Goal: Information Seeking & Learning: Learn about a topic

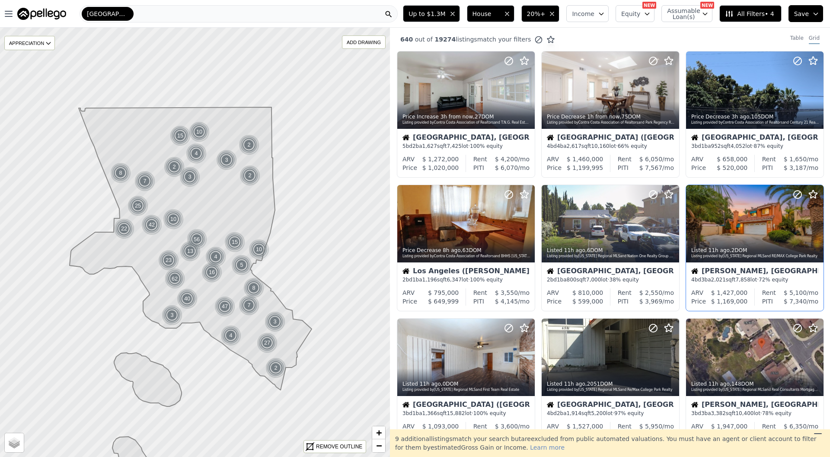
scroll to position [94, 0]
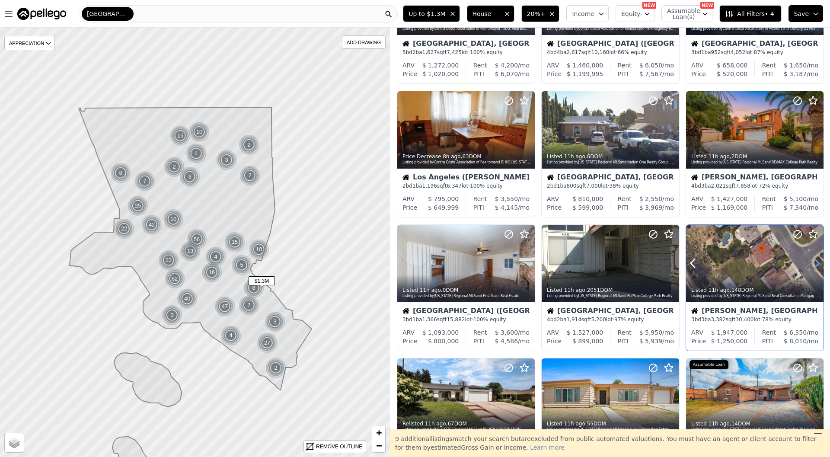
click at [814, 262] on icon at bounding box center [817, 263] width 14 height 14
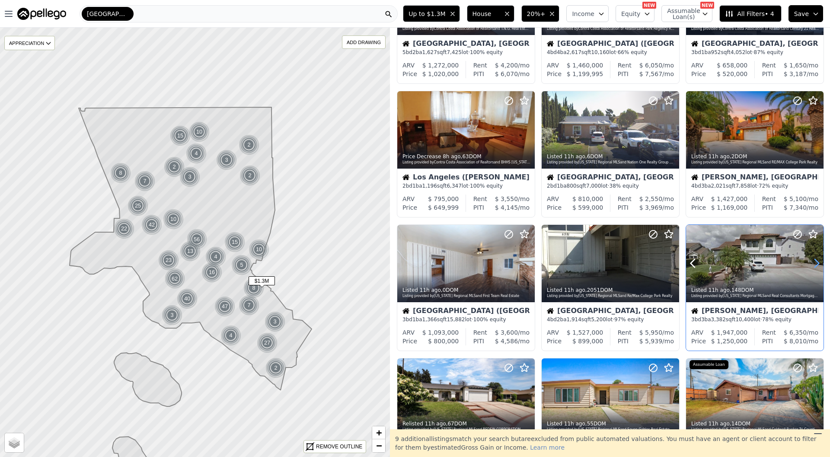
click at [814, 261] on icon at bounding box center [817, 263] width 14 height 14
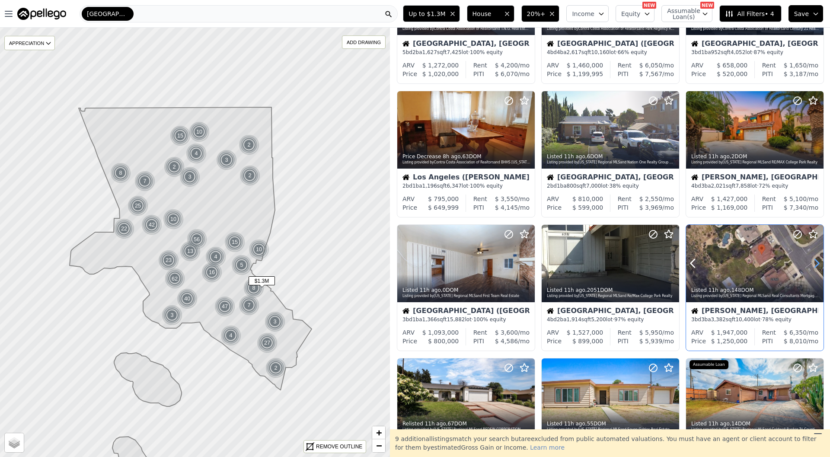
click at [814, 261] on icon at bounding box center [817, 263] width 14 height 14
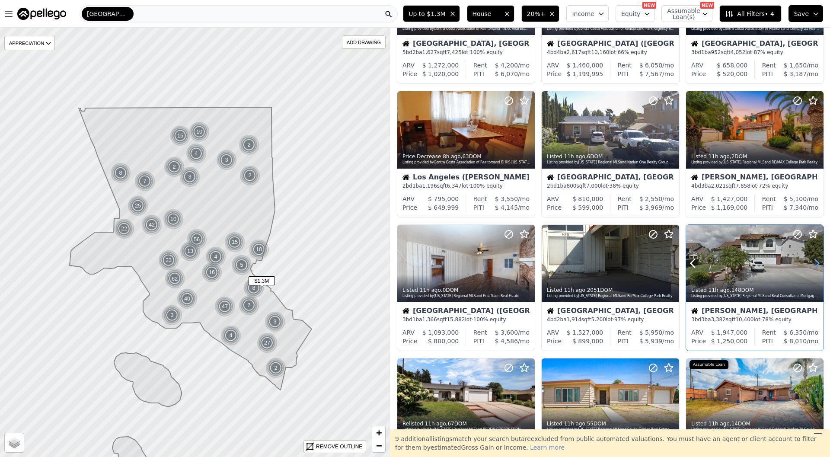
click at [814, 261] on icon at bounding box center [817, 263] width 14 height 14
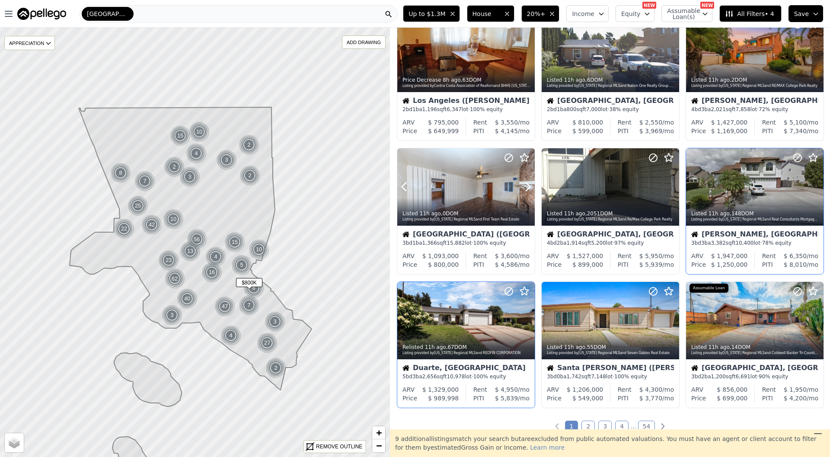
scroll to position [172, 0]
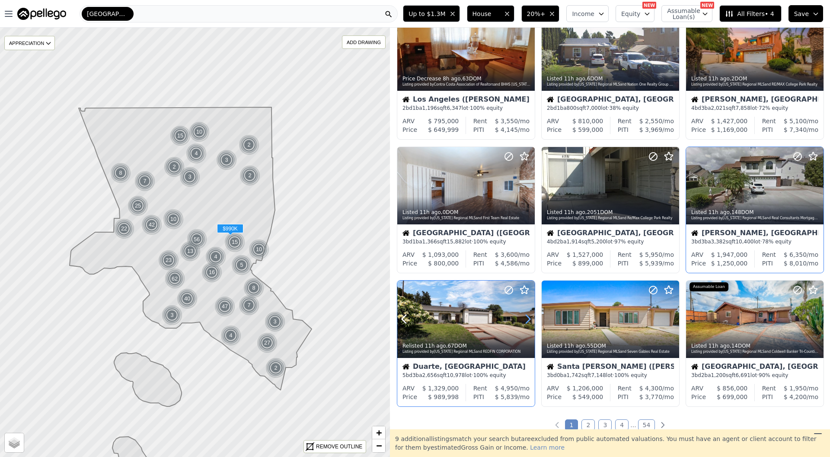
click at [528, 320] on icon at bounding box center [528, 319] width 14 height 14
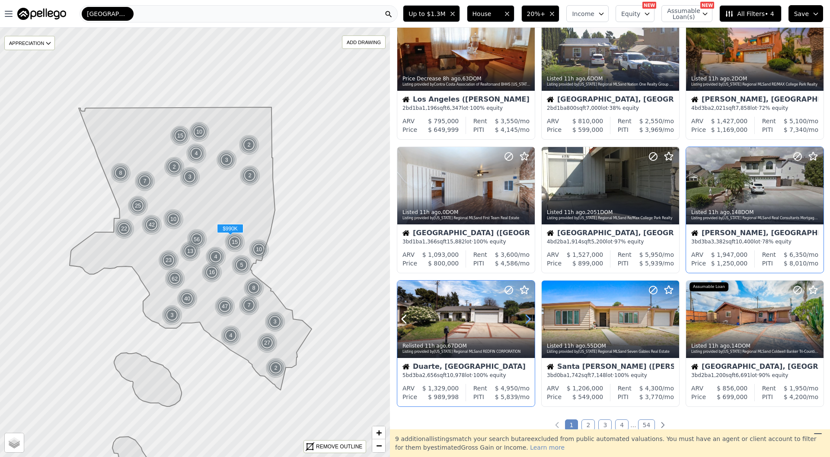
click at [528, 320] on icon at bounding box center [528, 319] width 14 height 14
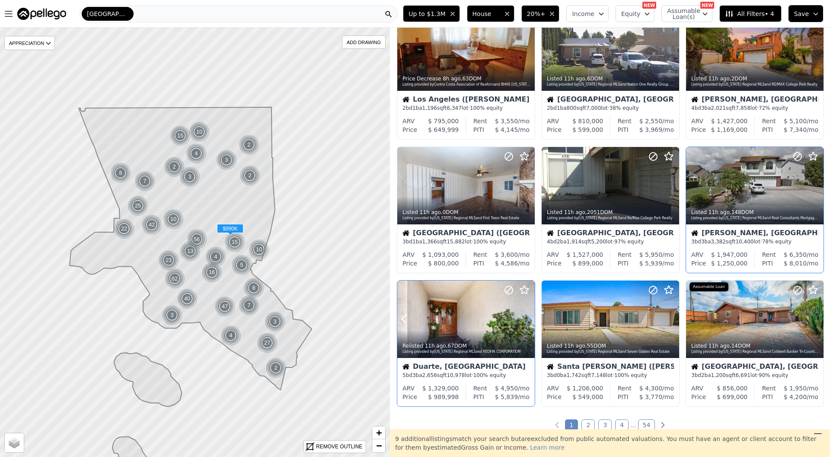
click at [528, 320] on icon at bounding box center [528, 319] width 14 height 14
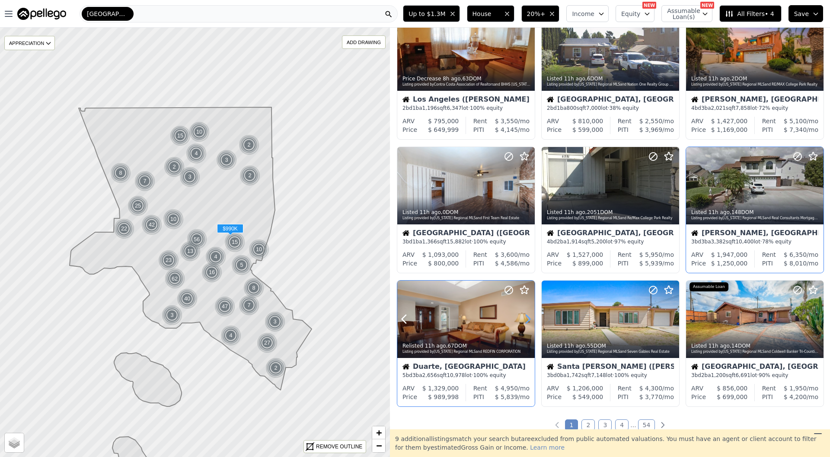
click at [528, 320] on icon at bounding box center [528, 319] width 14 height 14
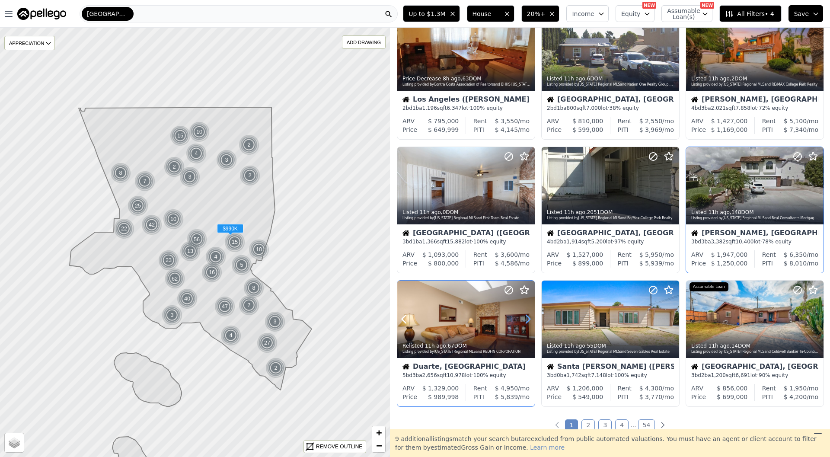
click at [528, 320] on icon at bounding box center [528, 319] width 14 height 14
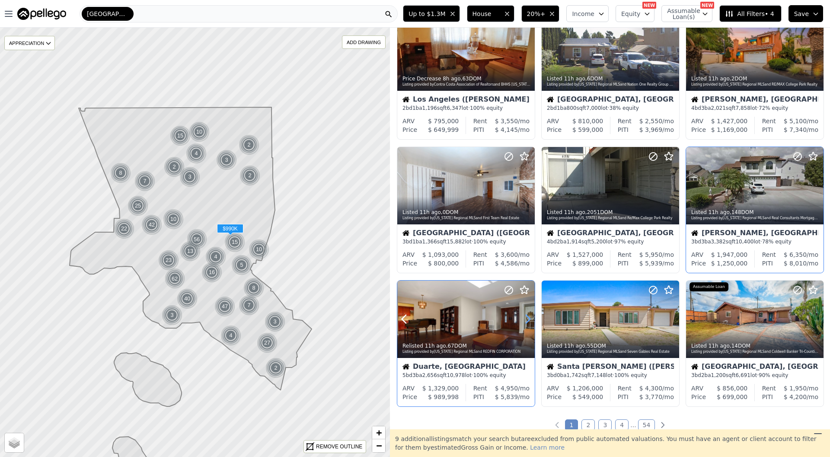
click at [528, 320] on icon at bounding box center [528, 319] width 14 height 14
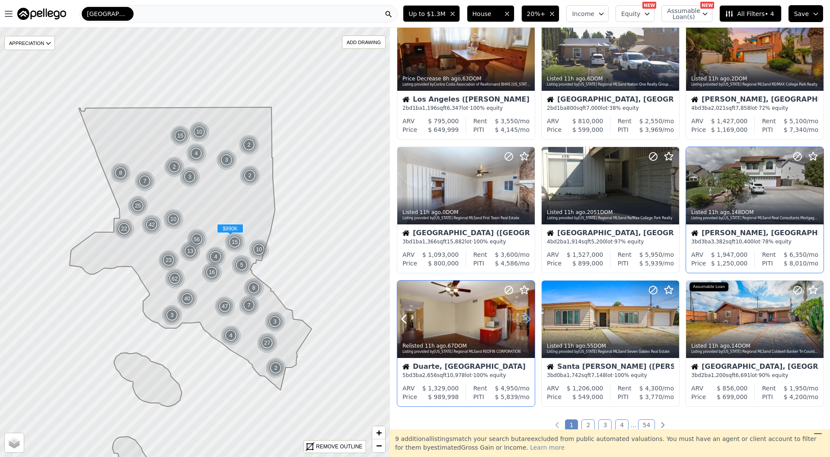
click at [528, 320] on icon at bounding box center [528, 319] width 14 height 14
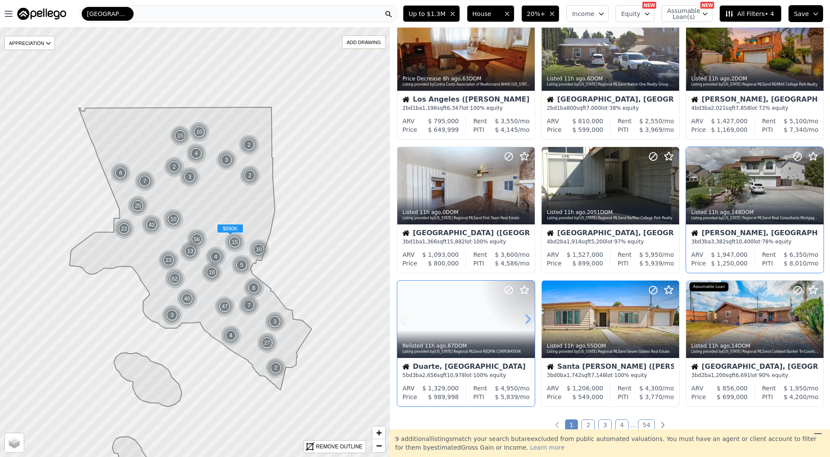
click at [528, 320] on icon at bounding box center [528, 319] width 14 height 14
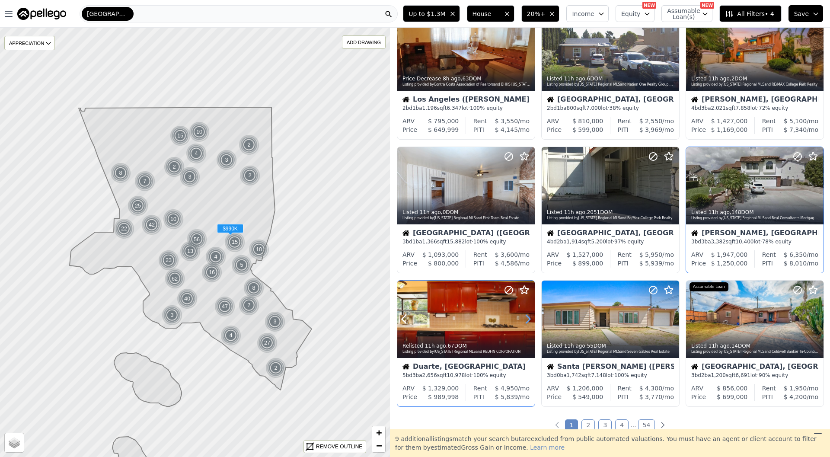
click at [528, 320] on icon at bounding box center [528, 319] width 14 height 14
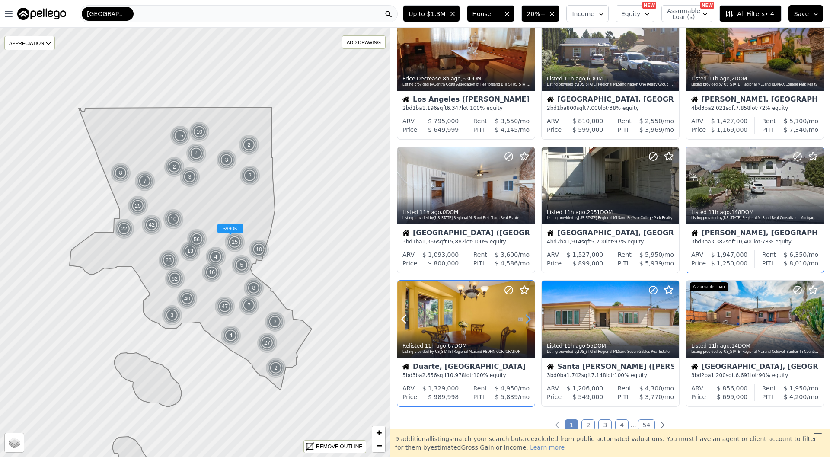
click at [528, 320] on icon at bounding box center [528, 319] width 14 height 14
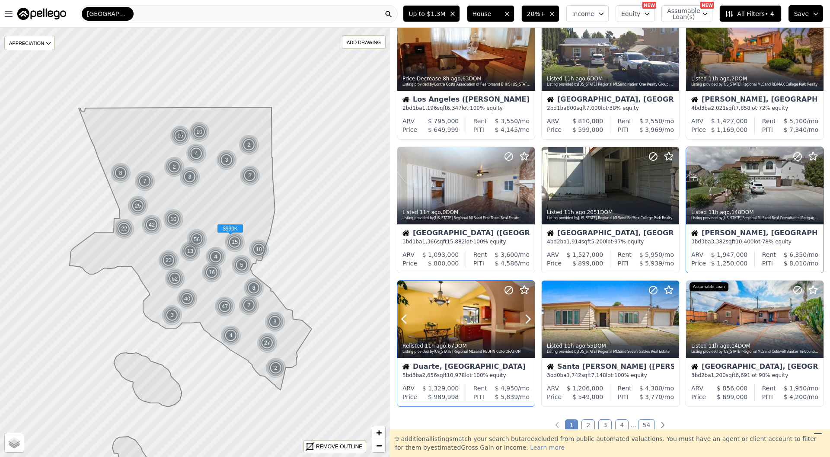
click at [494, 338] on div "Relisted 11h ago , 67 DOM Listing provided by California Regional MLS and REDFI…" at bounding box center [466, 347] width 138 height 21
click at [668, 320] on icon at bounding box center [673, 319] width 14 height 14
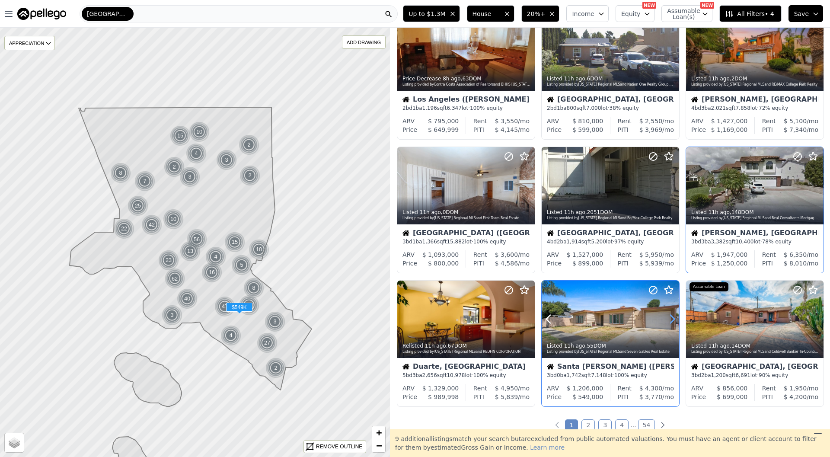
click at [668, 320] on icon at bounding box center [673, 319] width 14 height 14
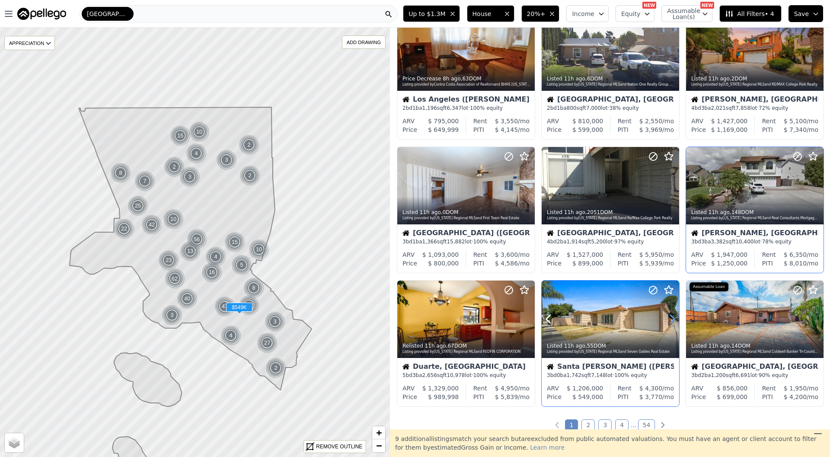
click at [668, 320] on icon at bounding box center [673, 319] width 14 height 14
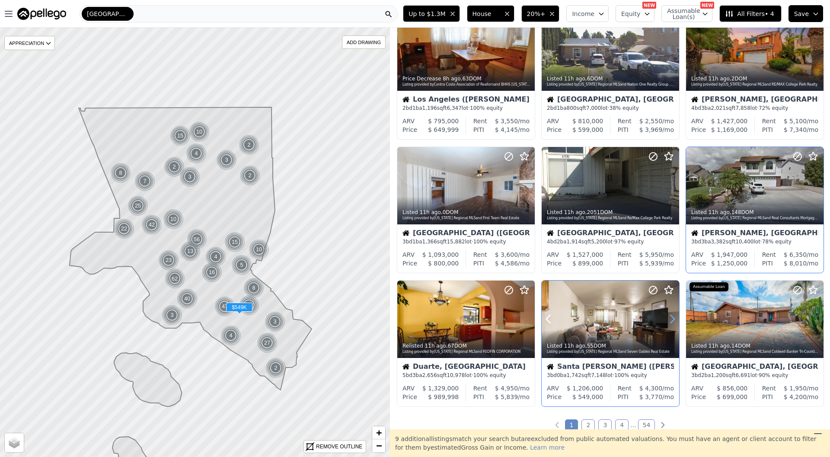
click at [668, 320] on icon at bounding box center [673, 319] width 14 height 14
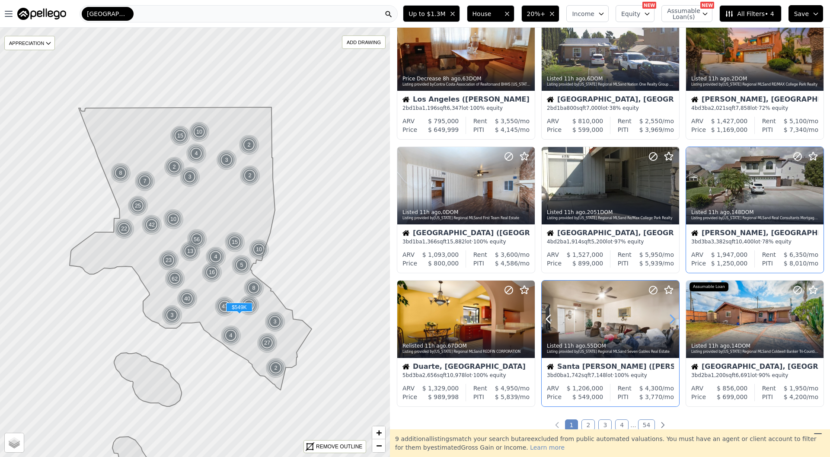
click at [668, 320] on icon at bounding box center [673, 319] width 14 height 14
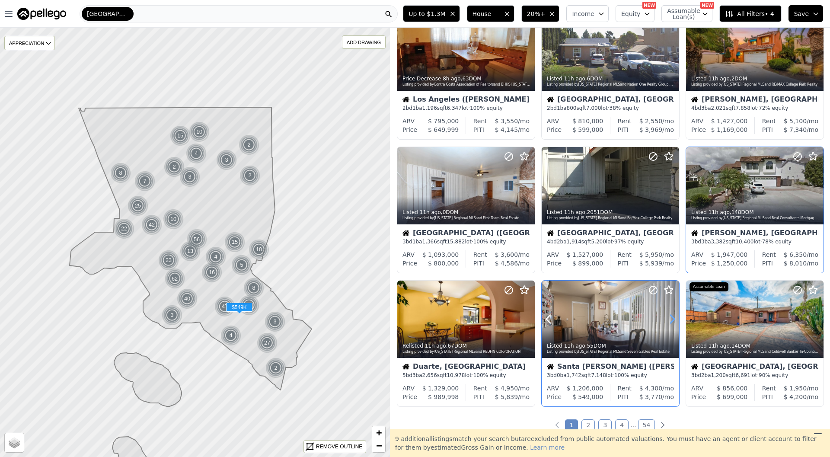
click at [668, 320] on icon at bounding box center [673, 319] width 14 height 14
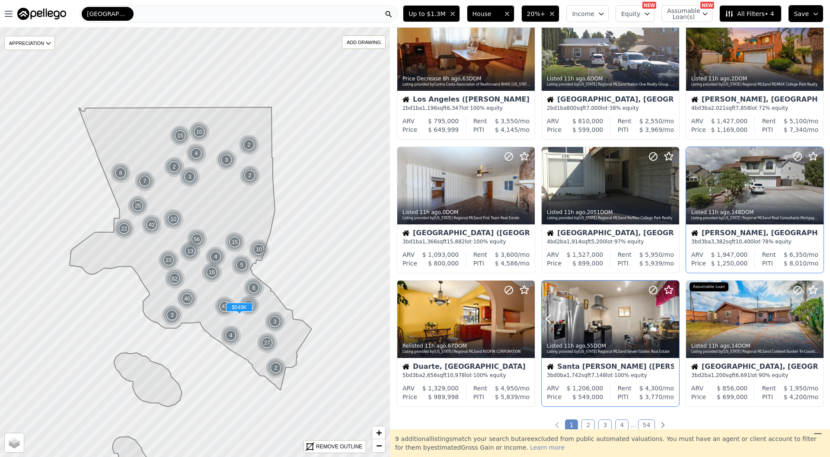
click at [668, 320] on icon at bounding box center [673, 319] width 14 height 14
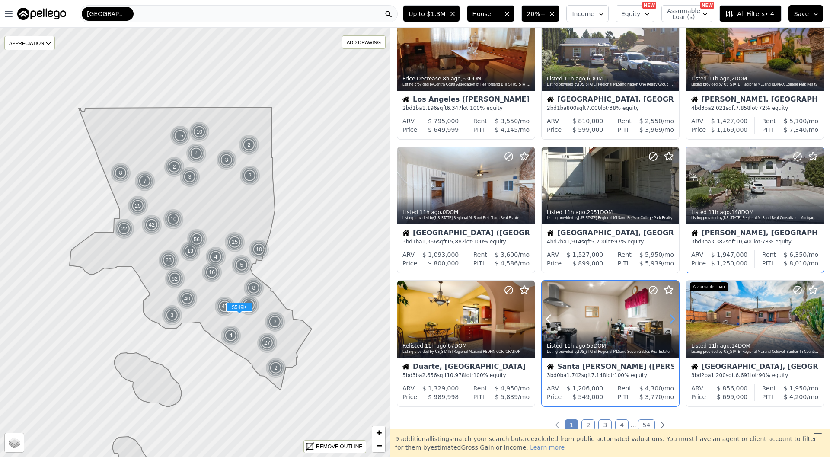
click at [668, 320] on icon at bounding box center [673, 319] width 14 height 14
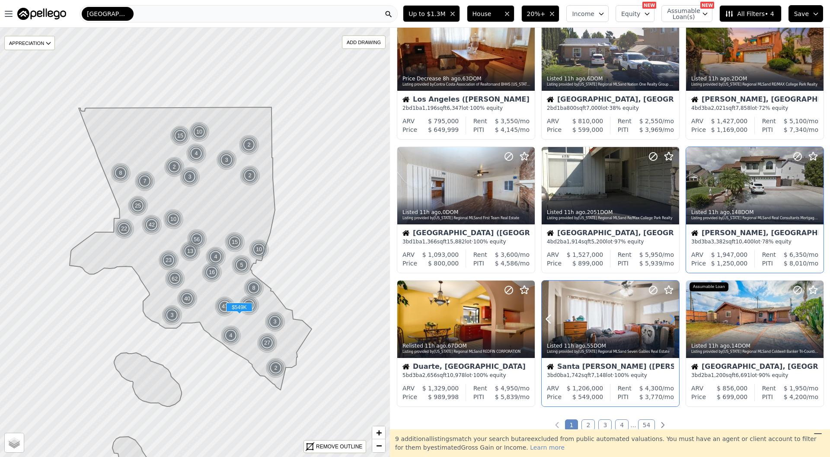
click at [668, 320] on icon at bounding box center [673, 319] width 14 height 14
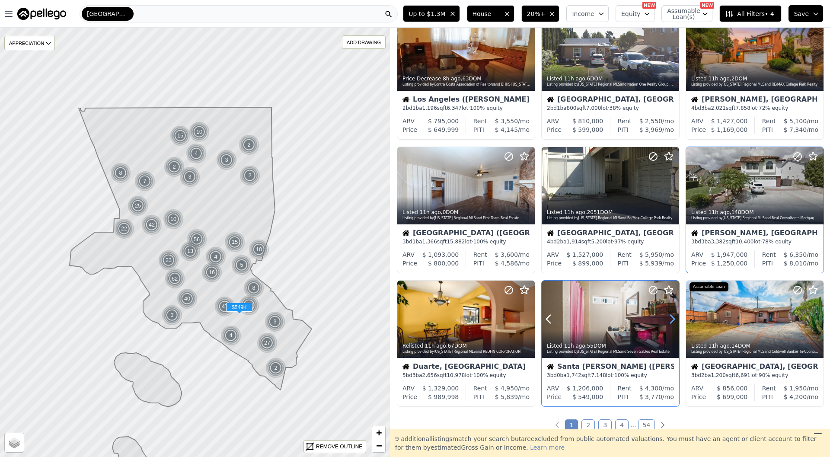
click at [668, 320] on icon at bounding box center [673, 319] width 14 height 14
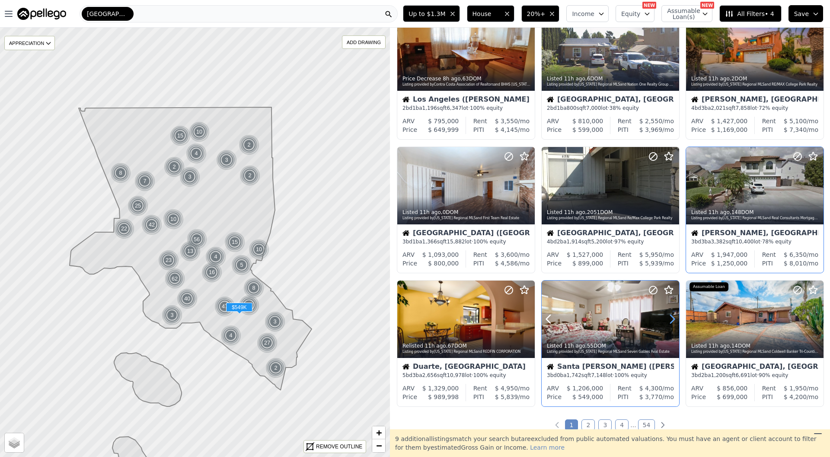
click at [668, 320] on icon at bounding box center [673, 319] width 14 height 14
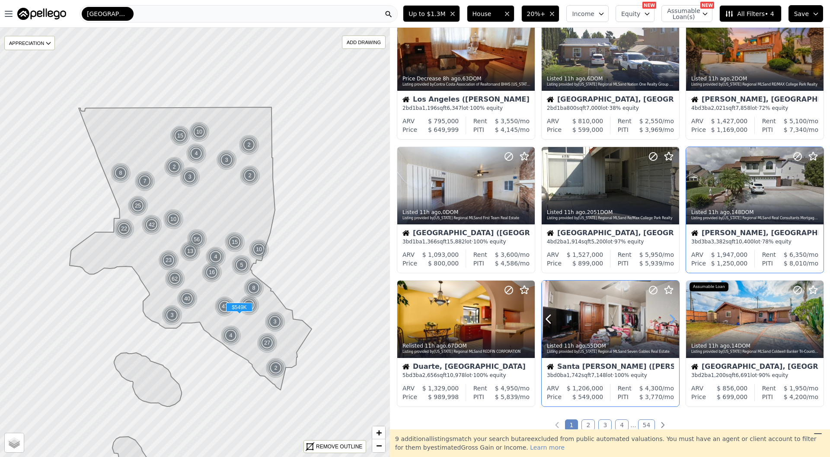
click at [668, 320] on icon at bounding box center [673, 319] width 14 height 14
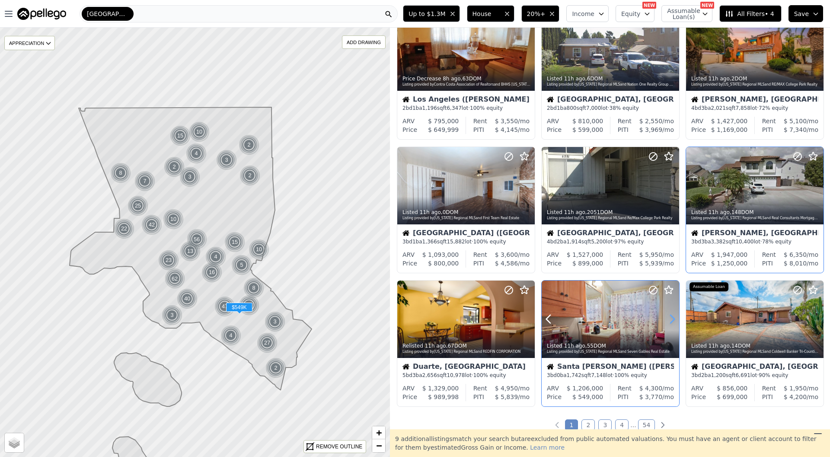
click at [668, 320] on icon at bounding box center [673, 319] width 14 height 14
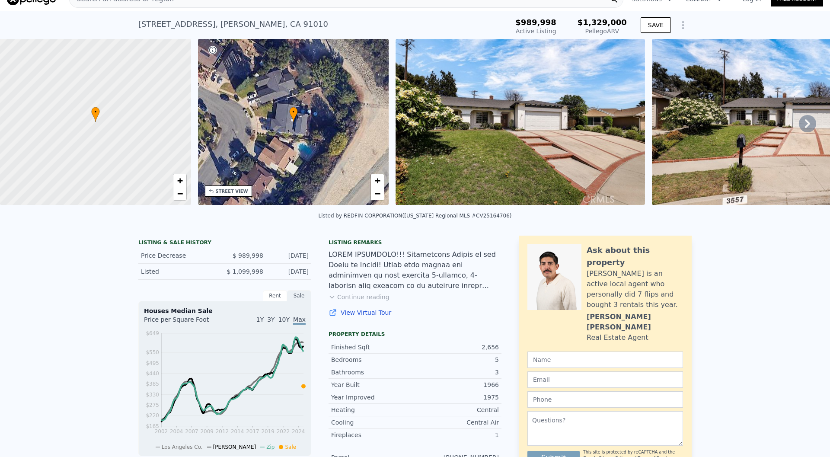
scroll to position [18, 0]
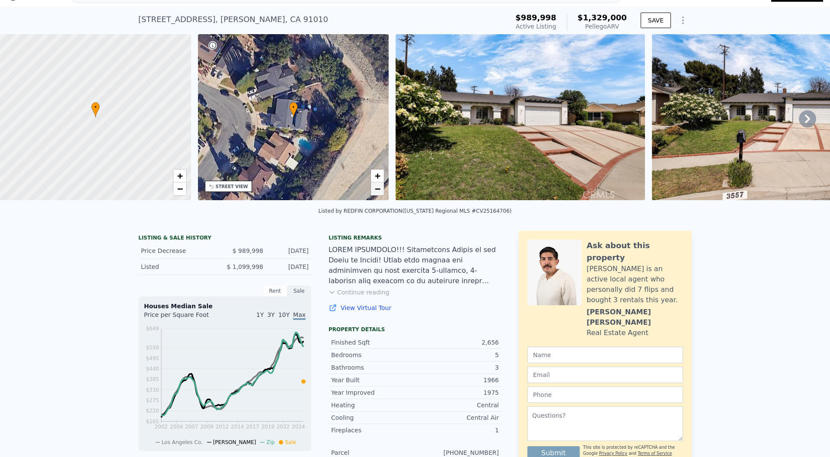
click at [381, 183] on span "−" at bounding box center [378, 188] width 6 height 11
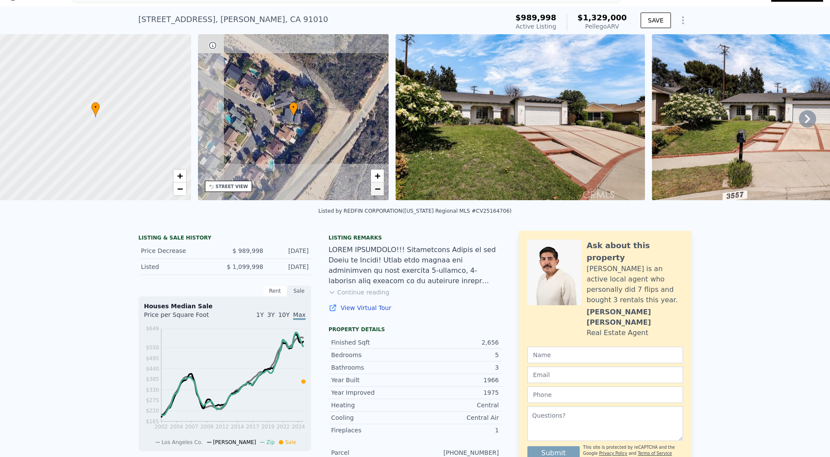
click at [380, 187] on span "−" at bounding box center [378, 188] width 6 height 11
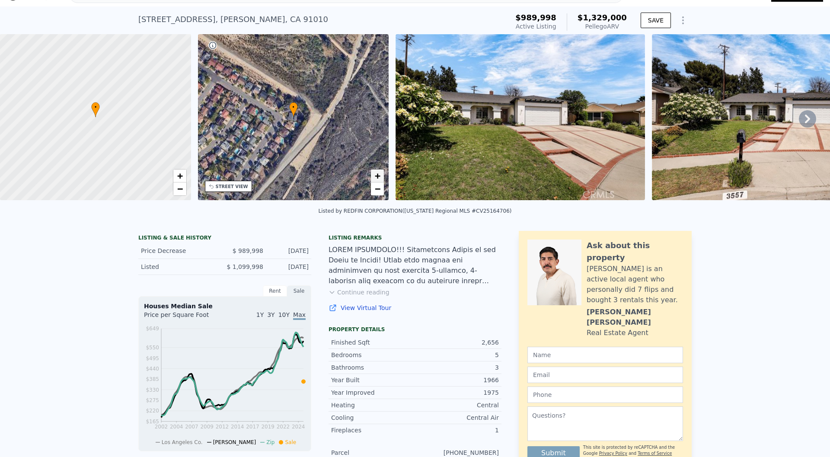
click at [378, 171] on span "+" at bounding box center [378, 175] width 6 height 11
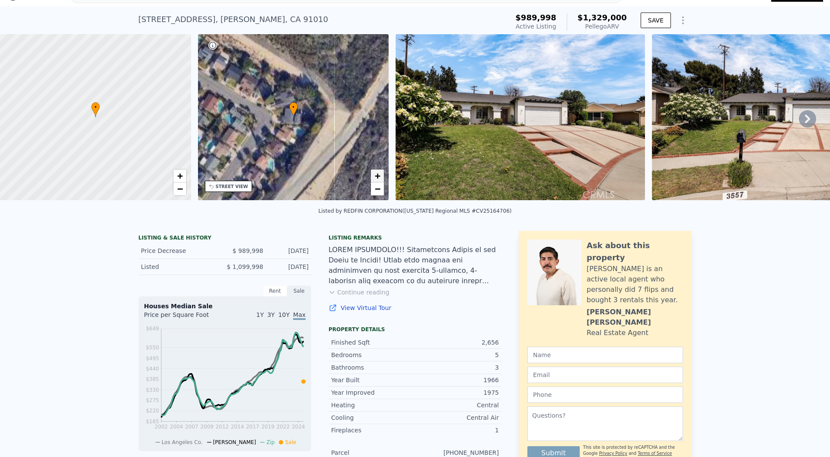
click at [378, 171] on span "+" at bounding box center [378, 175] width 6 height 11
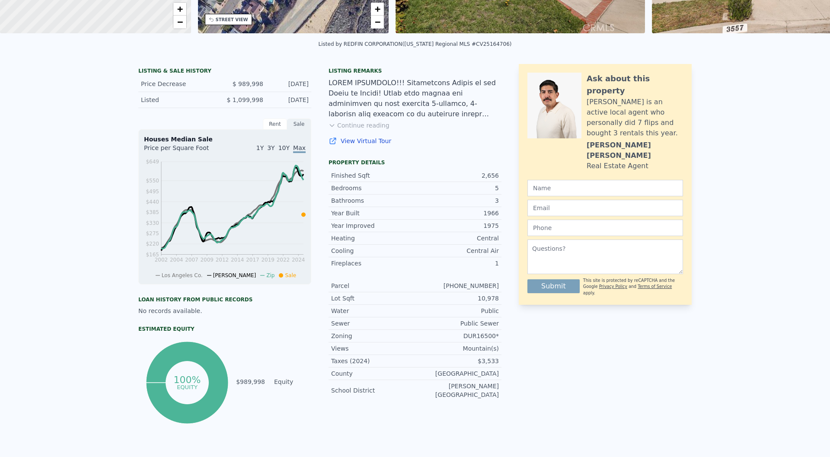
scroll to position [0, 0]
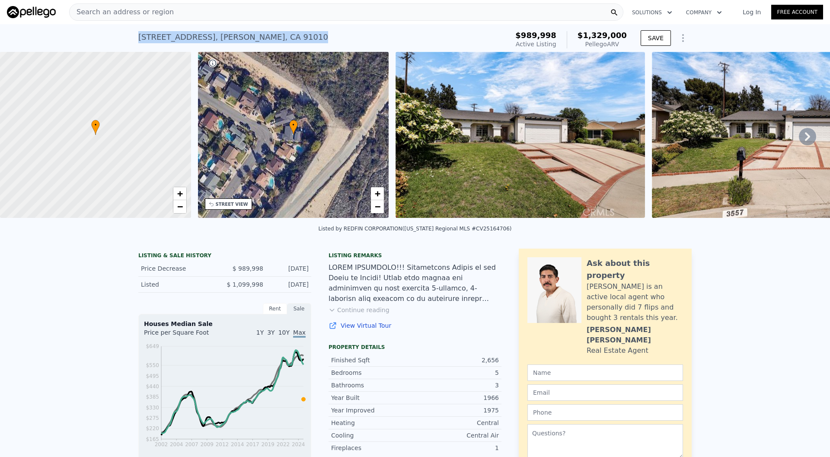
drag, startPoint x: 278, startPoint y: 38, endPoint x: 136, endPoint y: 35, distance: 142.3
click at [136, 35] on div "[STREET_ADDRESS] Active at $989,998 (~ARV $1.329m ) $989,998 Active Listing $1,…" at bounding box center [415, 38] width 830 height 28
copy div "[STREET_ADDRESS]"
